Goal: Information Seeking & Learning: Learn about a topic

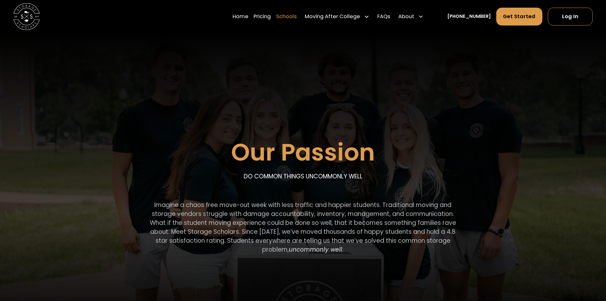
click at [291, 17] on link "Schools" at bounding box center [286, 16] width 21 height 18
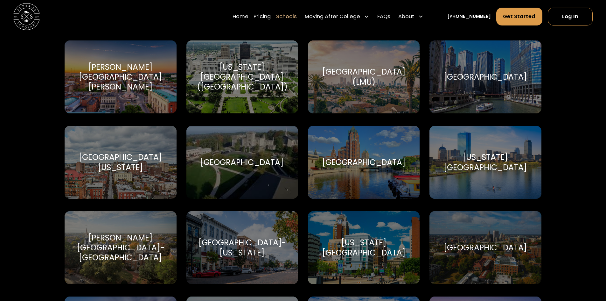
scroll to position [1558, 0]
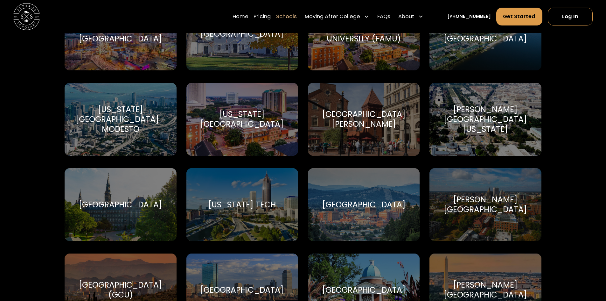
drag, startPoint x: 302, startPoint y: 41, endPoint x: 302, endPoint y: -28, distance: 68.7
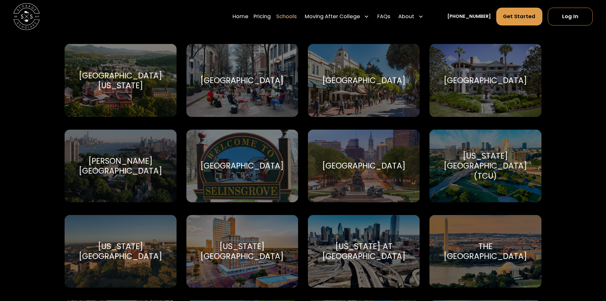
scroll to position [2793, 0]
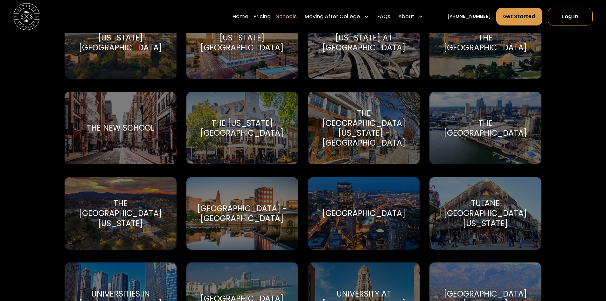
drag, startPoint x: 301, startPoint y: 149, endPoint x: 300, endPoint y: 156, distance: 7.0
click at [266, 126] on div "The [US_STATE][GEOGRAPHIC_DATA]" at bounding box center [242, 128] width 96 height 20
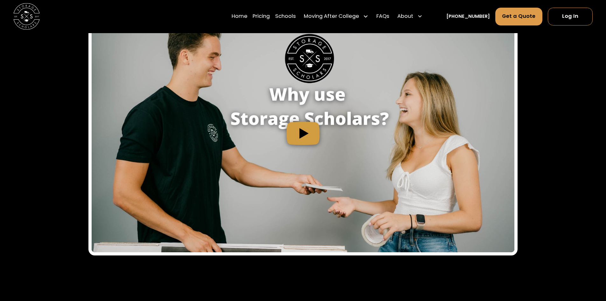
scroll to position [763, 0]
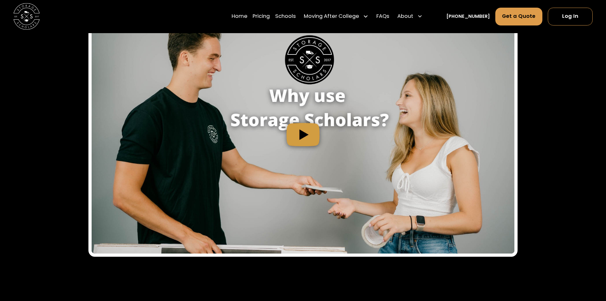
click at [302, 122] on img "open lightbox" at bounding box center [303, 135] width 422 height 238
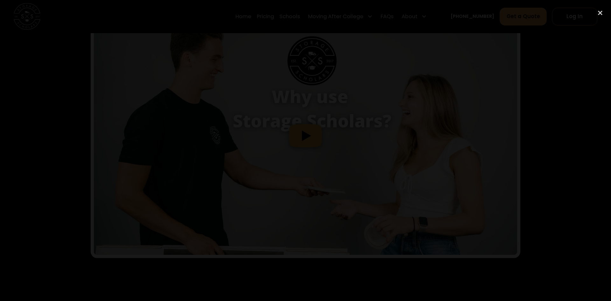
click at [470, 257] on div at bounding box center [305, 150] width 611 height 288
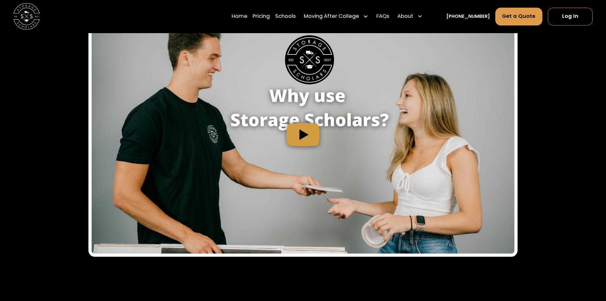
click at [296, 119] on img "open lightbox" at bounding box center [303, 135] width 422 height 238
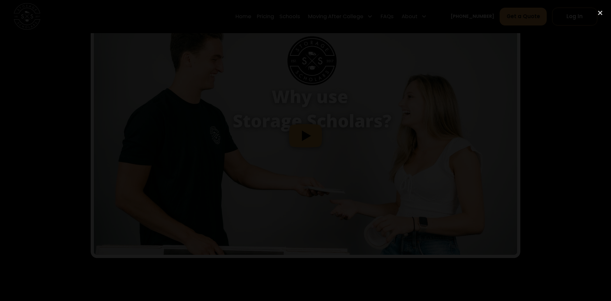
click at [521, 108] on div at bounding box center [305, 150] width 611 height 288
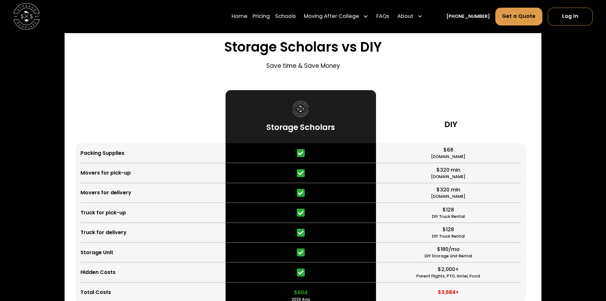
scroll to position [1543, 0]
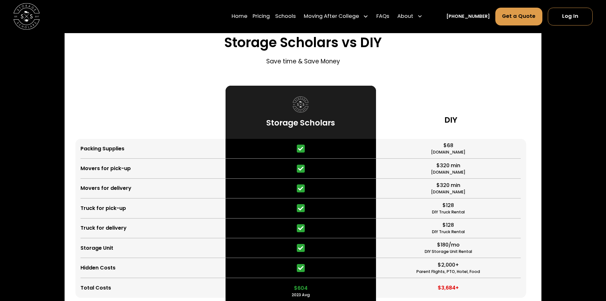
drag, startPoint x: 534, startPoint y: 207, endPoint x: 534, endPoint y: 217, distance: 9.6
